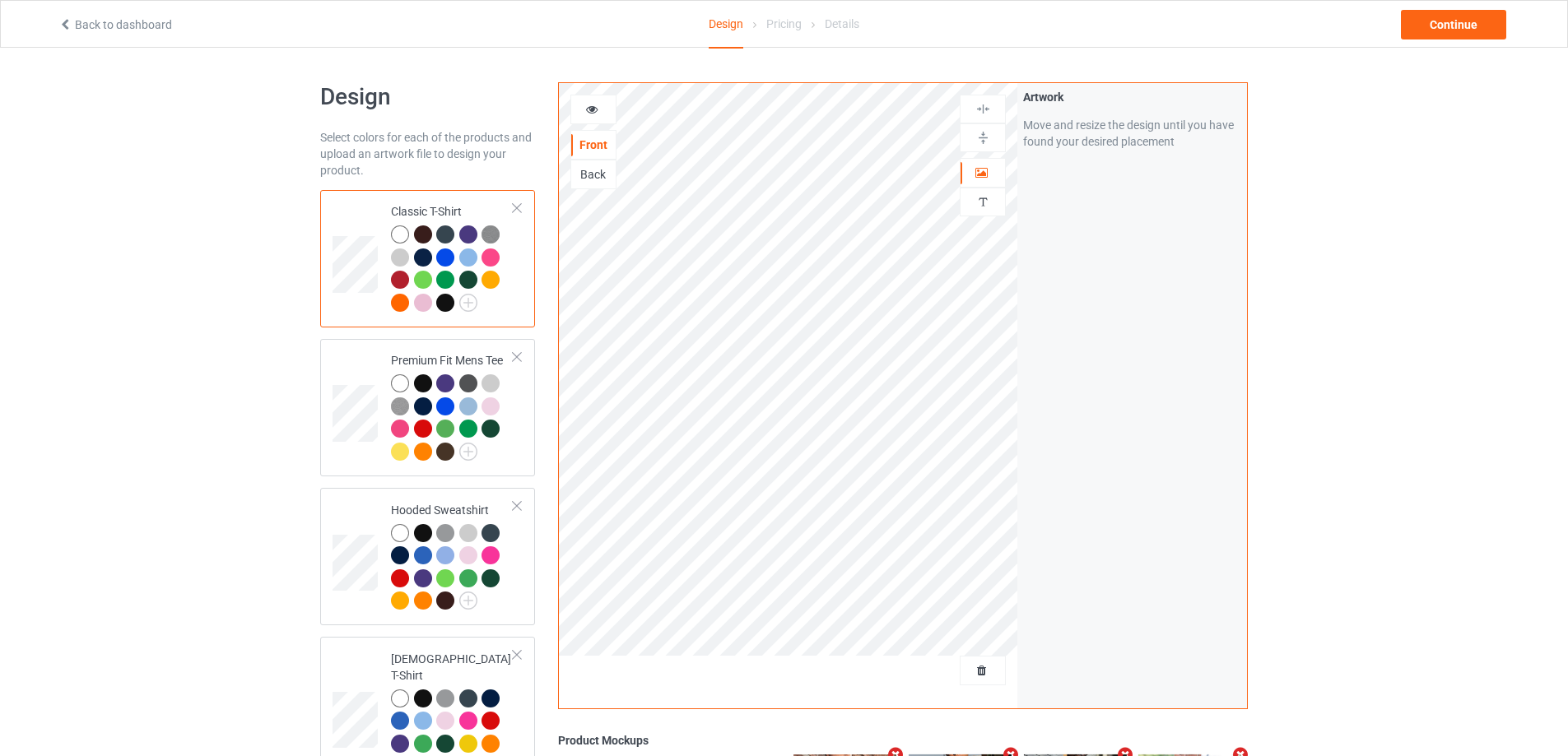
click at [986, 679] on div at bounding box center [983, 670] width 45 height 16
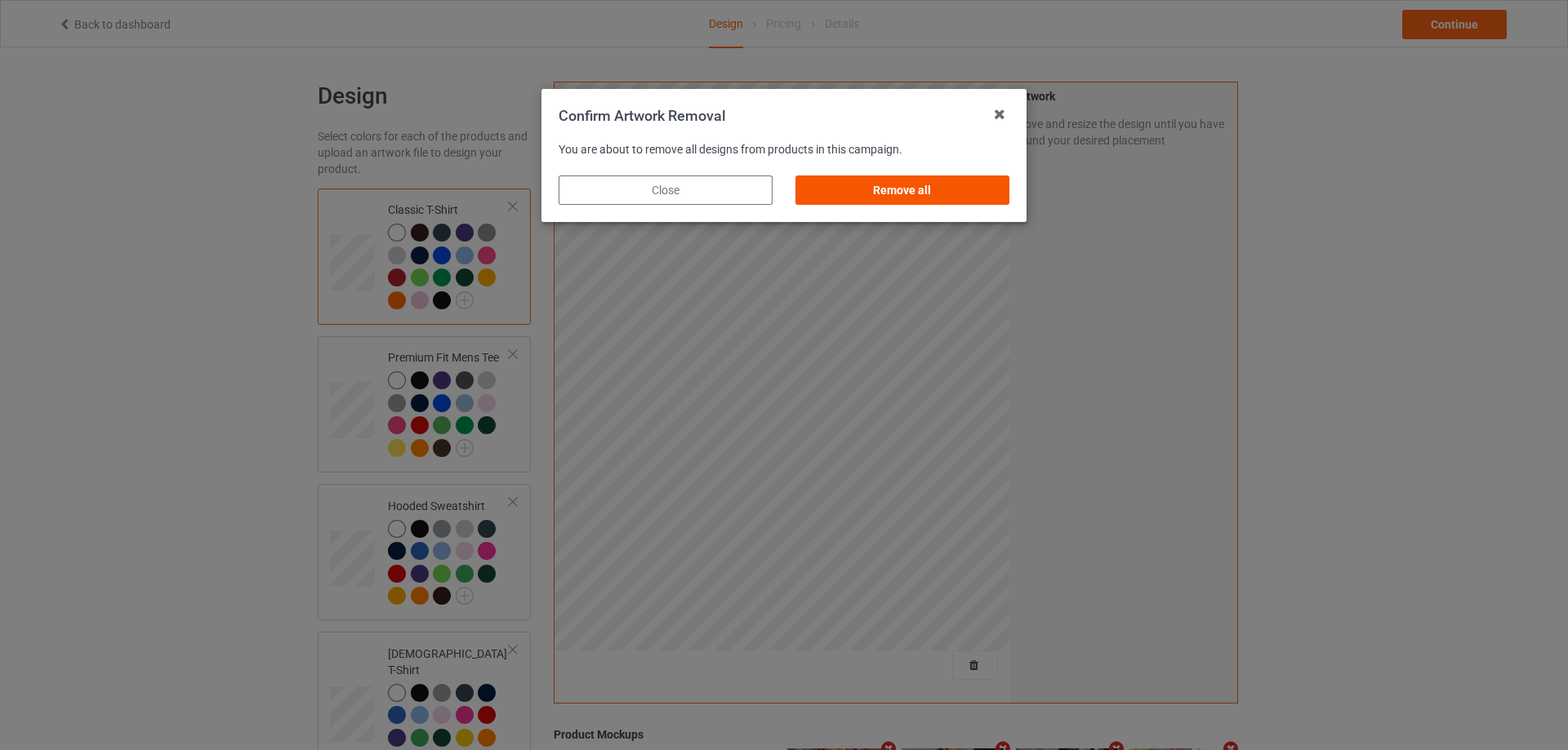
click at [965, 199] on div "Remove all" at bounding box center [903, 189] width 214 height 29
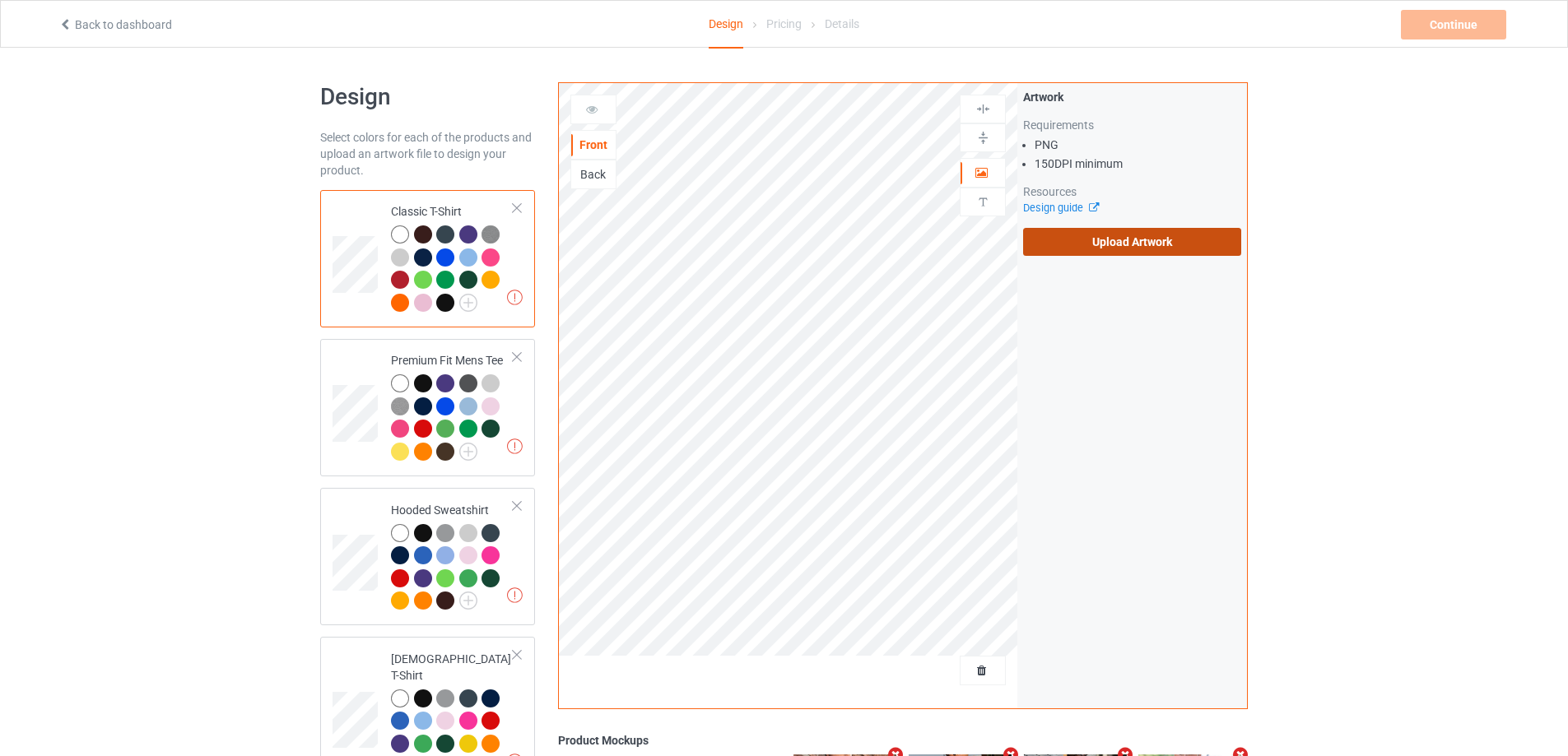
click at [1086, 249] on label "Upload Artwork" at bounding box center [1132, 242] width 219 height 28
click at [0, 0] on input "Upload Artwork" at bounding box center [0, 0] width 0 height 0
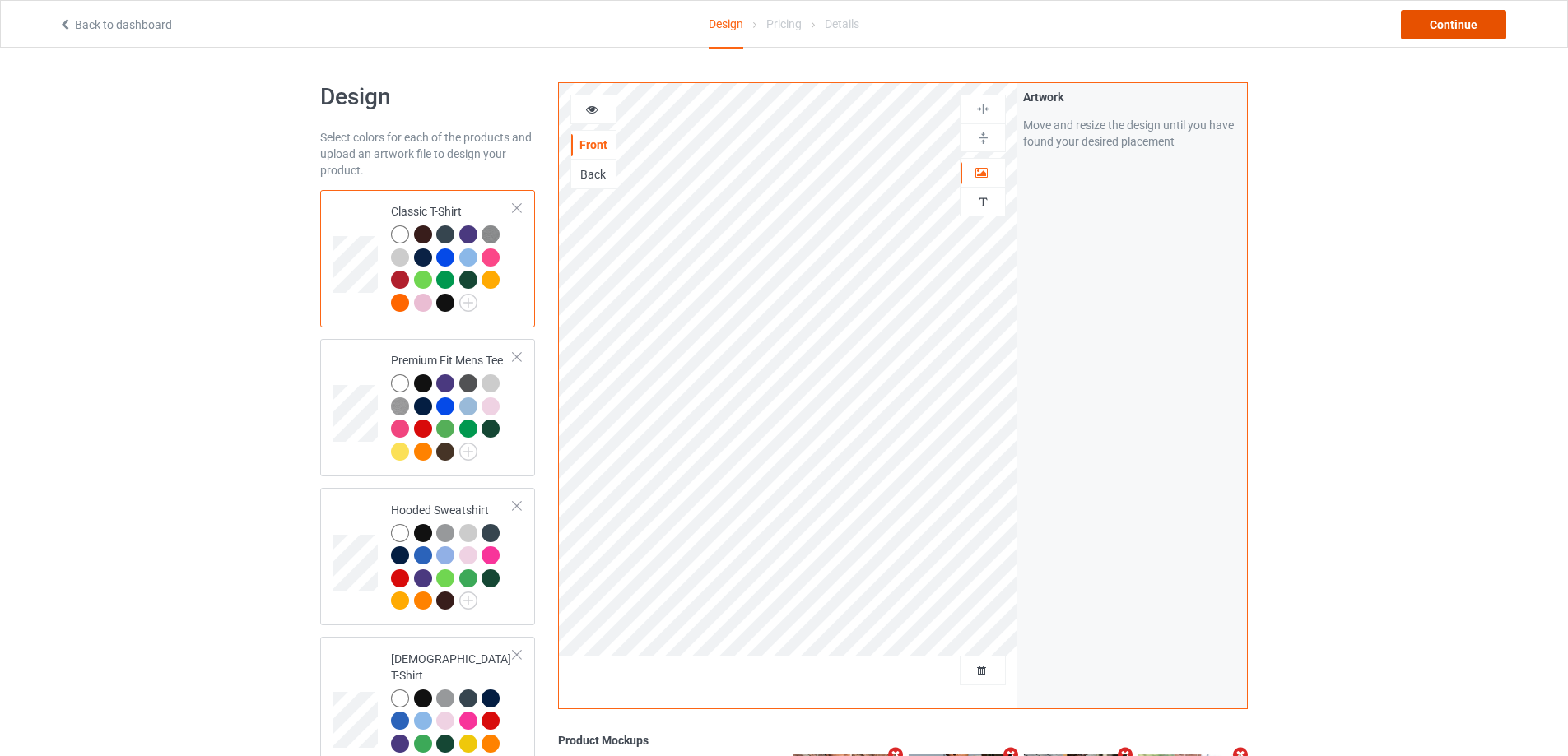
click at [1443, 24] on div "Continue" at bounding box center [1454, 24] width 105 height 29
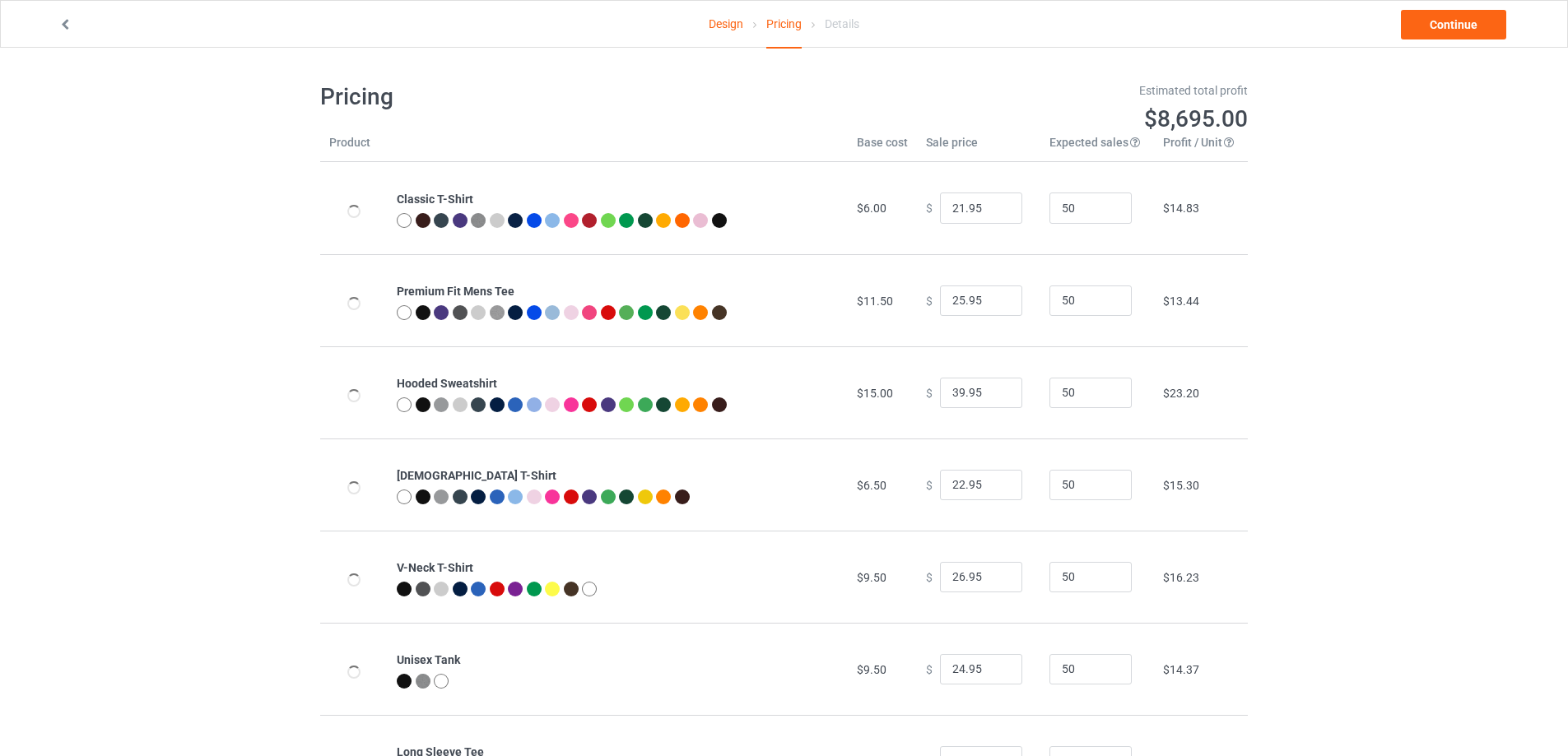
click at [1443, 24] on link "Continue" at bounding box center [1454, 24] width 105 height 29
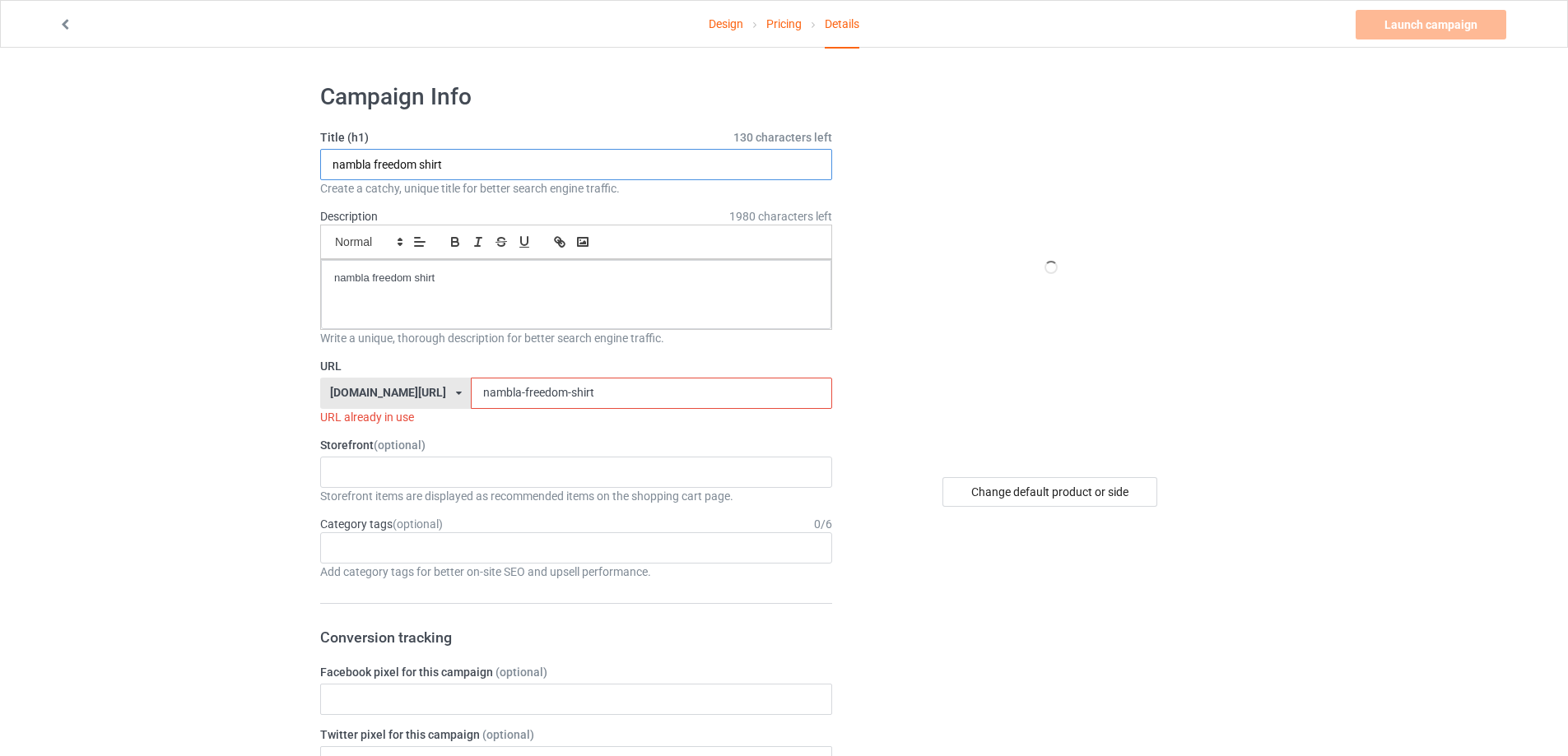
paste input "Brooklyn I May Be a Handful But So Are My Tits"
type input "Brooklyn I May Be a Handful But So Are My Tits shirt"
drag, startPoint x: 410, startPoint y: 270, endPoint x: 141, endPoint y: 270, distance: 269.0
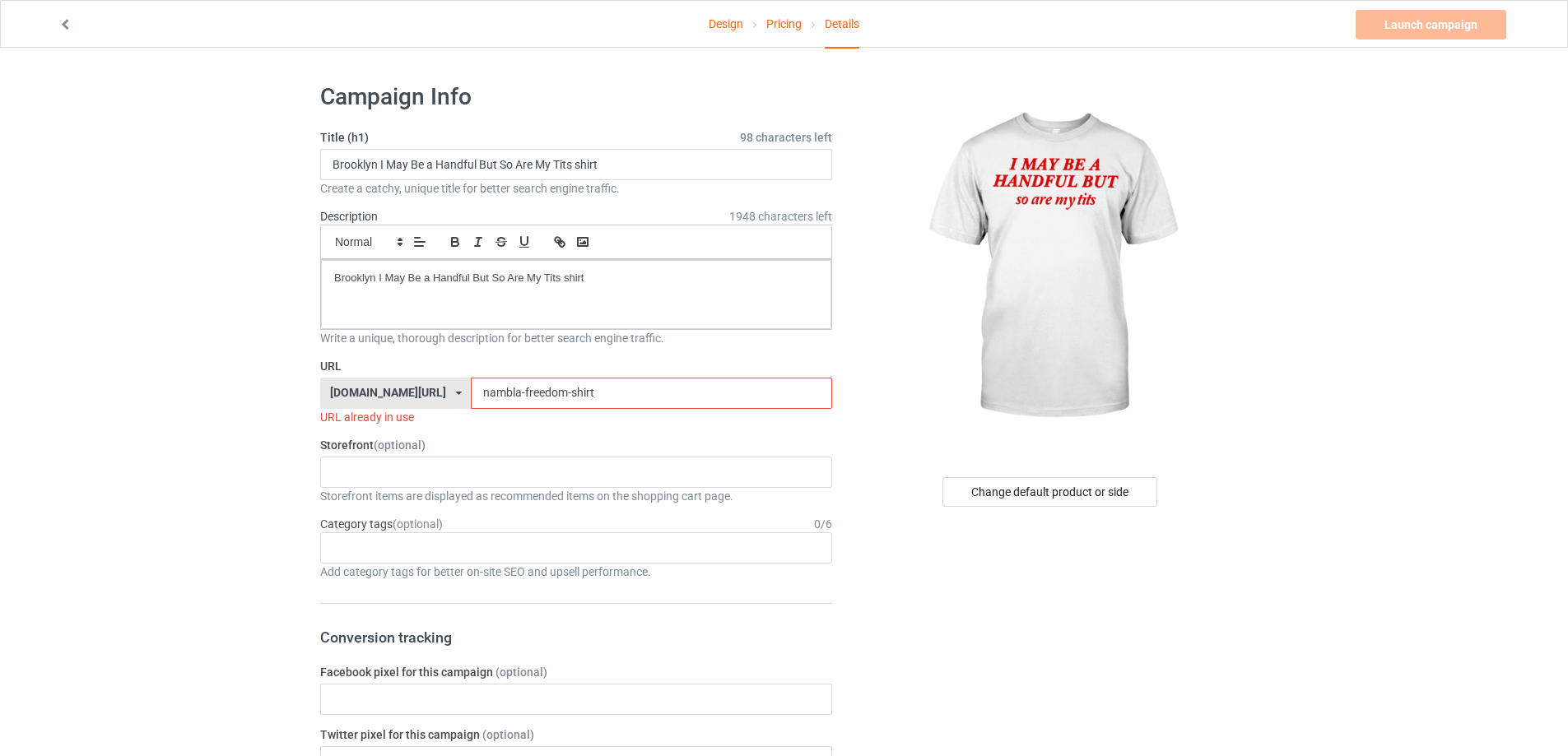
drag, startPoint x: 524, startPoint y: 375, endPoint x: 359, endPoint y: 369, distance: 165.1
click at [360, 369] on div "URL [DOMAIN_NAME][URL] [DOMAIN_NAME][URL] [DOMAIN_NAME][URL] 5cd2f964b197f721e1…" at bounding box center [576, 392] width 512 height 68
drag, startPoint x: 588, startPoint y: 412, endPoint x: 401, endPoint y: 381, distance: 189.6
click at [401, 381] on div "URL [DOMAIN_NAME][URL] [DOMAIN_NAME][URL] [DOMAIN_NAME][URL] 5cd2f964b197f721e1…" at bounding box center [576, 392] width 512 height 68
click at [557, 380] on input "nambla-freedom-shirt" at bounding box center [651, 393] width 360 height 31
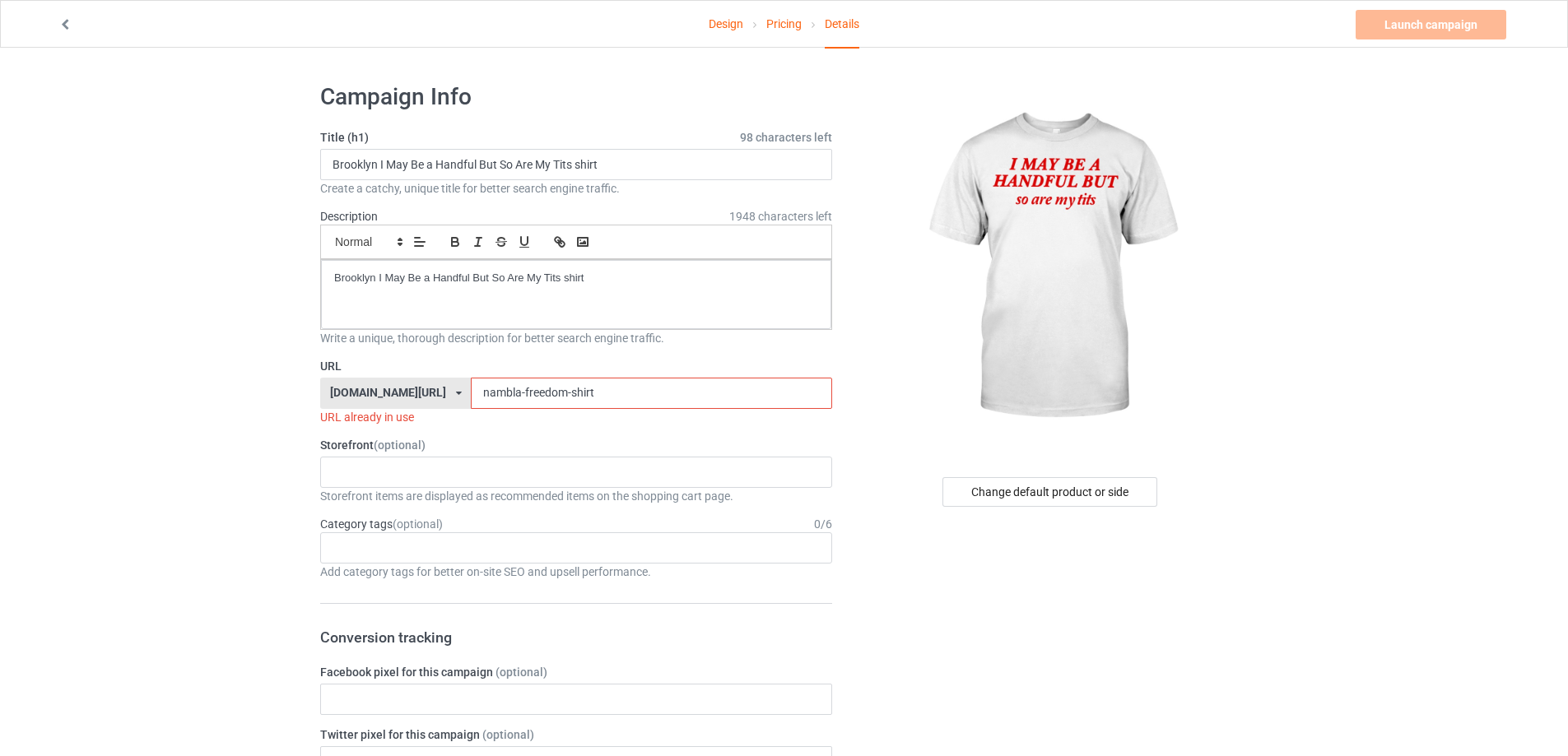
drag, startPoint x: 555, startPoint y: 392, endPoint x: 271, endPoint y: 354, distance: 286.5
paste input "brooklyn-i-may-be-a-handful-but-so-are-my-tits-shi"
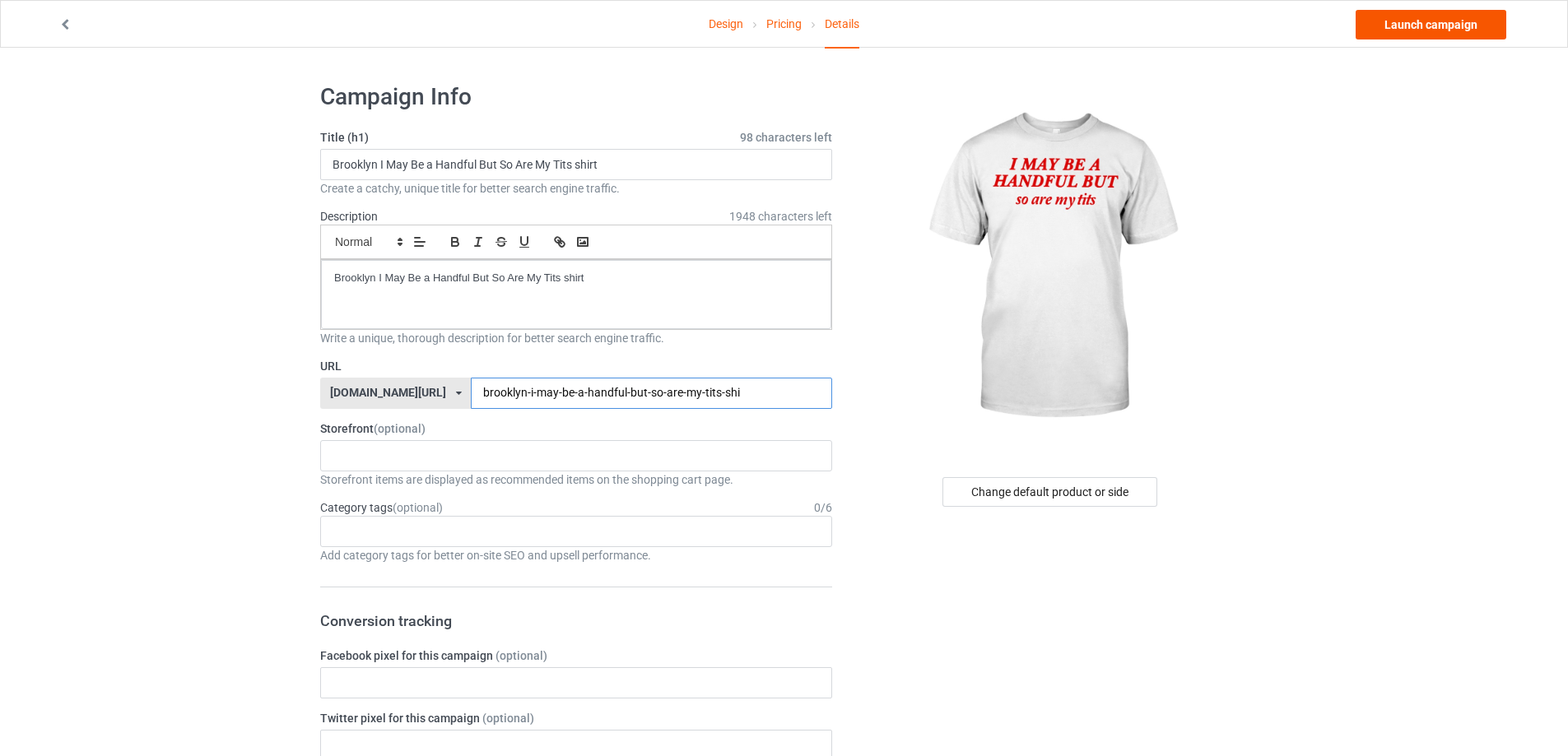
type input "brooklyn-i-may-be-a-handful-but-so-are-my-tits-shi"
click at [1415, 29] on link "Launch campaign" at bounding box center [1431, 24] width 151 height 29
